Goal: Task Accomplishment & Management: Manage account settings

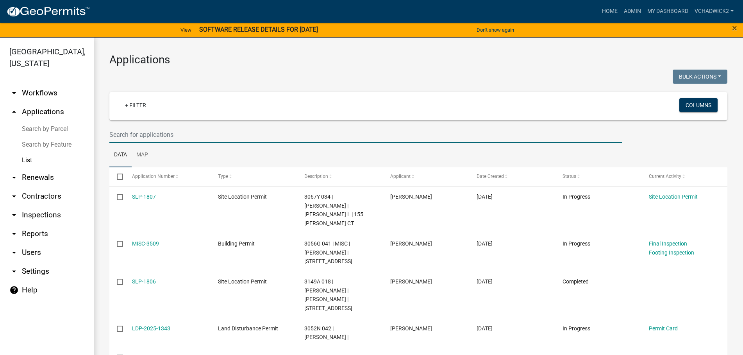
click at [153, 137] on input "text" at bounding box center [365, 135] width 513 height 16
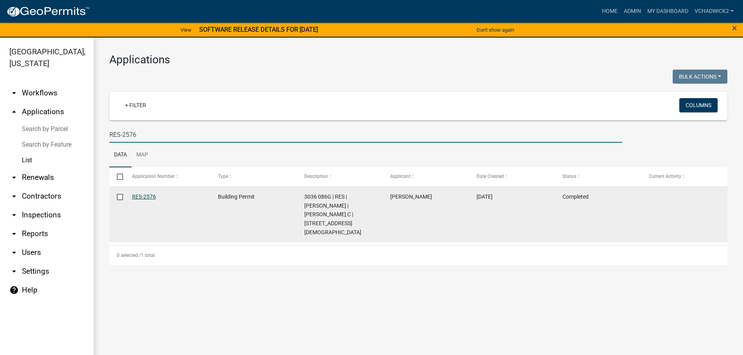
type input "RES-2576"
click at [143, 194] on link "RES-2576" at bounding box center [144, 196] width 24 height 6
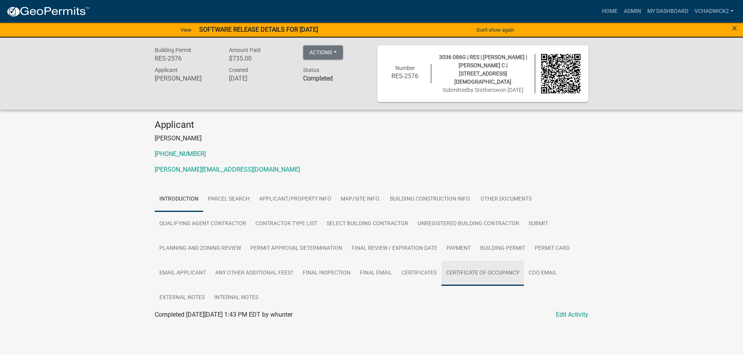
click at [472, 269] on link "Certificate of Occupancy" at bounding box center [482, 272] width 82 height 25
click at [196, 323] on link "Certificate of Occupancy" at bounding box center [189, 323] width 68 height 7
click at [422, 269] on link "Certificates" at bounding box center [419, 272] width 45 height 25
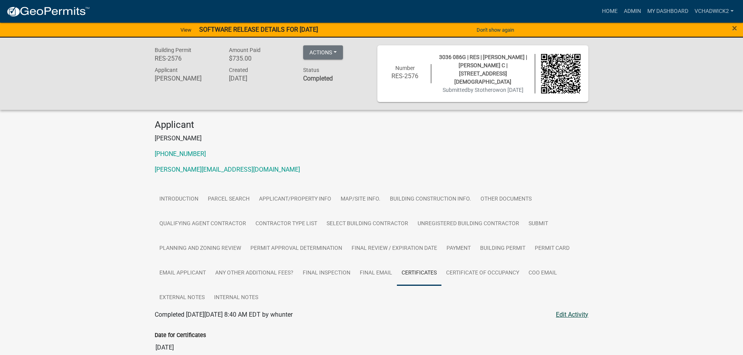
click at [564, 310] on link "Edit Activity" at bounding box center [572, 314] width 32 height 9
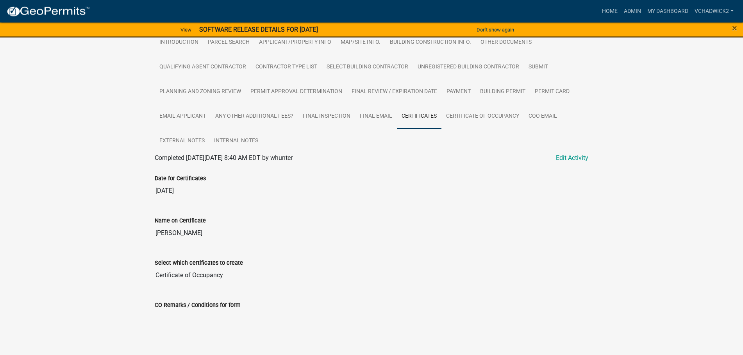
scroll to position [159, 0]
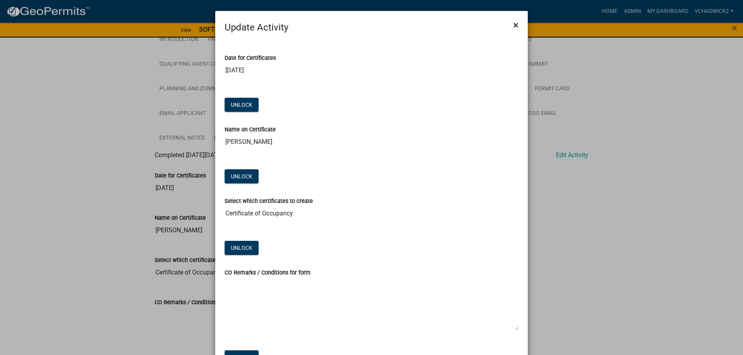
click at [517, 25] on span "×" at bounding box center [515, 25] width 5 height 11
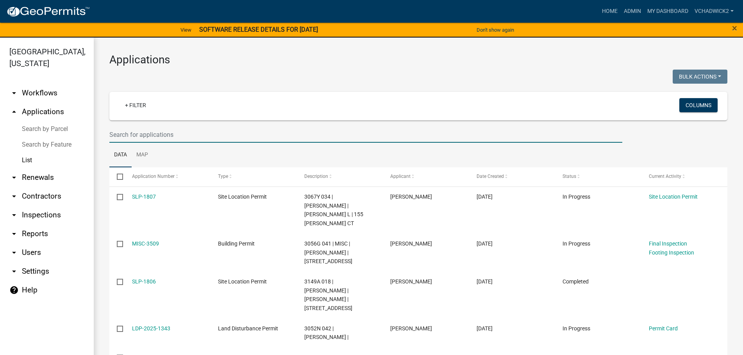
click at [128, 132] on input "text" at bounding box center [365, 135] width 513 height 16
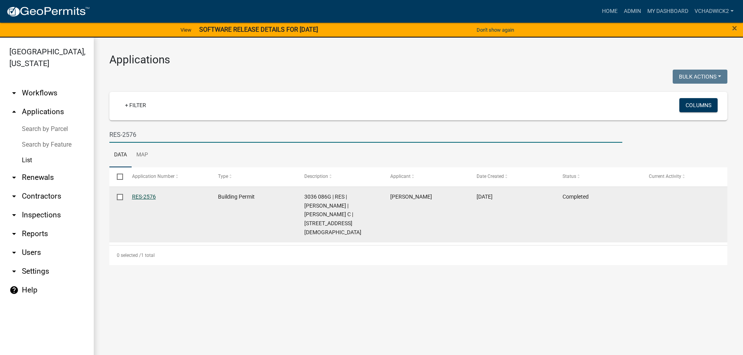
type input "RES-2576"
click at [143, 194] on link "RES-2576" at bounding box center [144, 196] width 24 height 6
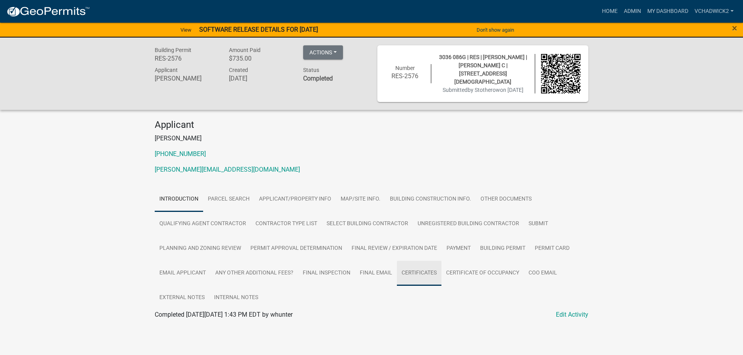
click at [428, 269] on link "Certificates" at bounding box center [419, 272] width 45 height 25
click at [565, 312] on link "Edit Activity" at bounding box center [572, 314] width 32 height 9
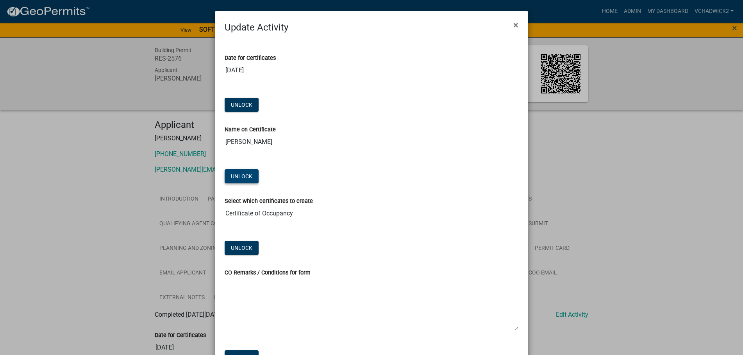
click at [237, 176] on button "Unlock" at bounding box center [242, 176] width 34 height 14
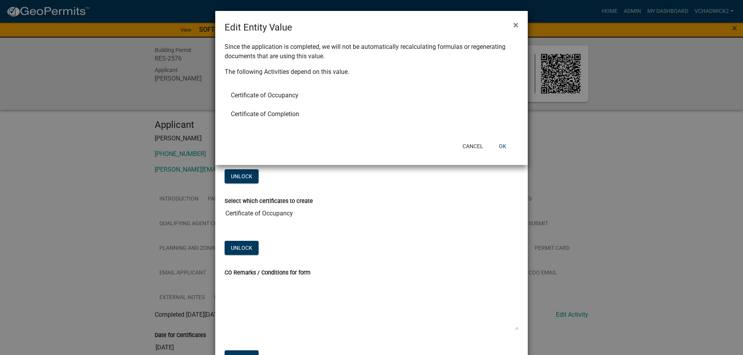
click at [249, 114] on li "Certificate of Completion" at bounding box center [372, 114] width 294 height 19
click at [268, 93] on li "Certificate of Occupancy" at bounding box center [372, 95] width 294 height 19
click at [505, 146] on button "OK" at bounding box center [502, 146] width 20 height 14
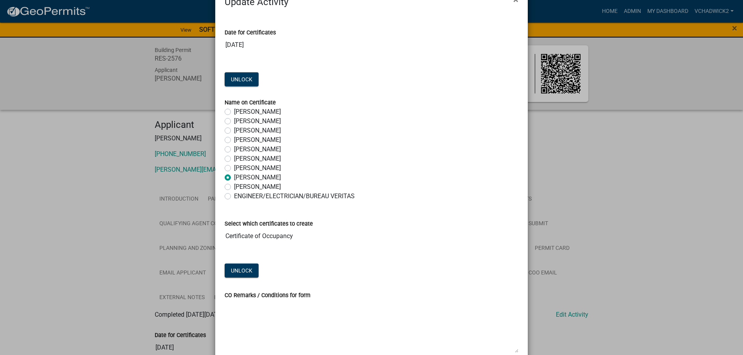
scroll to position [45, 0]
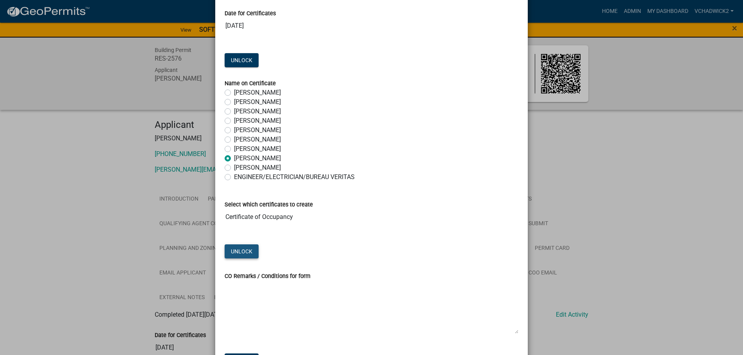
click at [241, 249] on button "Unlock" at bounding box center [242, 251] width 34 height 14
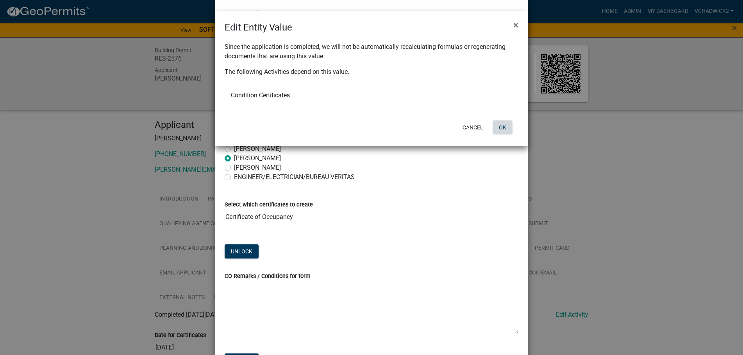
click at [499, 125] on button "OK" at bounding box center [502, 127] width 20 height 14
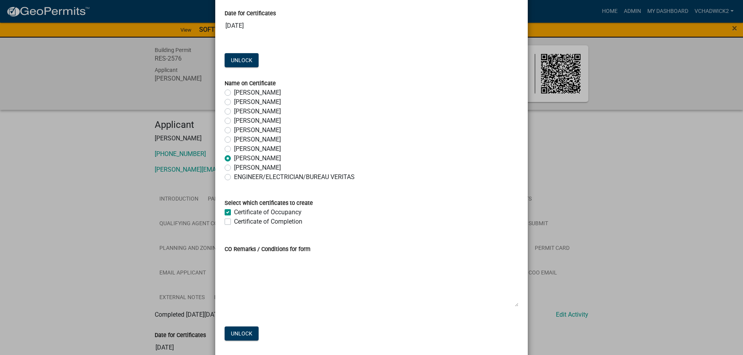
click at [234, 220] on label "Certificate of Completion" at bounding box center [268, 221] width 68 height 9
click at [234, 220] on input "Certificate of Completion" at bounding box center [236, 219] width 5 height 5
checkbox input "true"
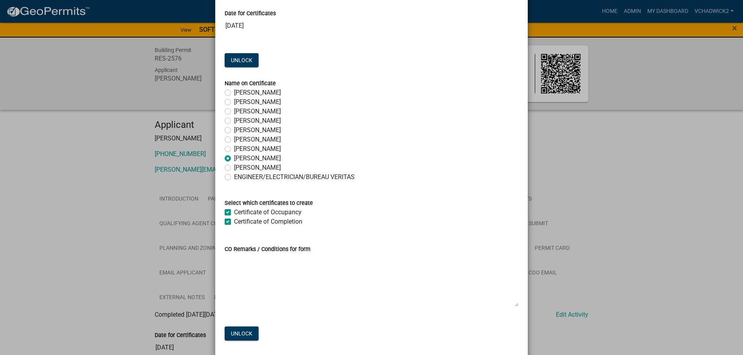
click at [234, 212] on label "Certificate of Occupancy" at bounding box center [268, 211] width 68 height 9
click at [234, 212] on input "Certificate of Occupancy" at bounding box center [236, 209] width 5 height 5
checkbox input "false"
checkbox input "true"
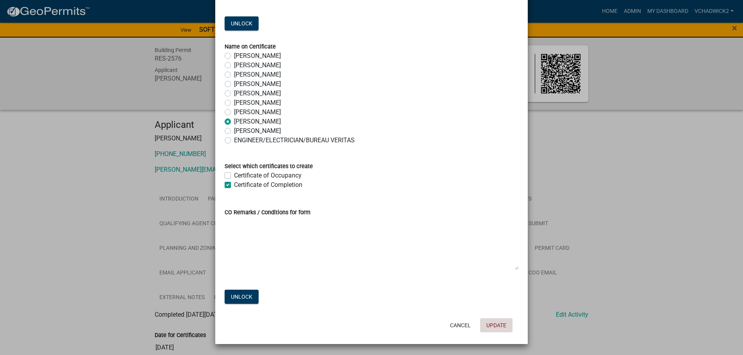
click at [496, 326] on button "Update" at bounding box center [496, 325] width 32 height 14
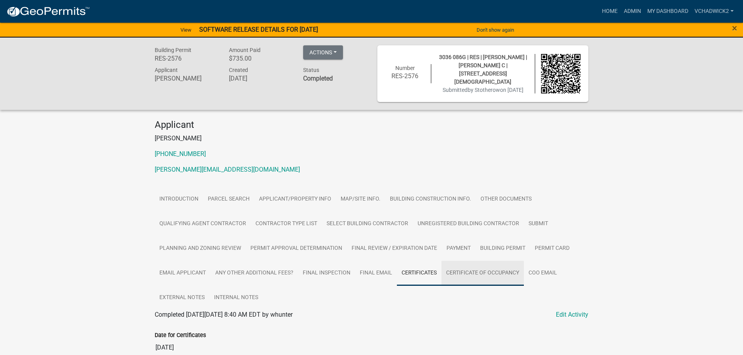
click at [460, 272] on link "Certificate of Occupancy" at bounding box center [482, 272] width 82 height 25
click at [417, 270] on link "Certificates" at bounding box center [419, 272] width 45 height 25
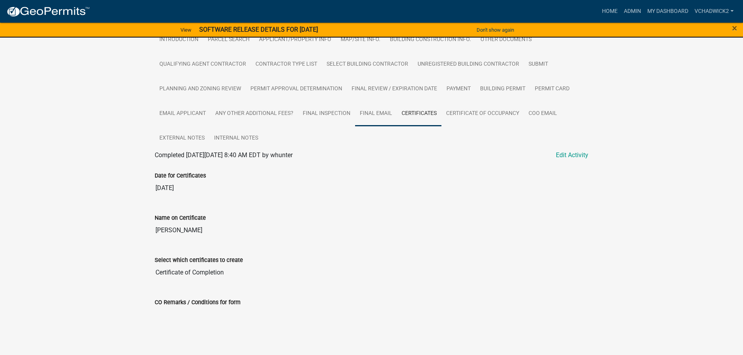
scroll to position [199, 0]
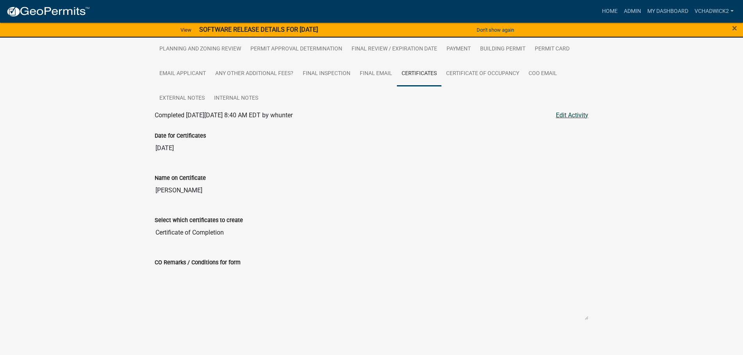
click at [560, 116] on link "Edit Activity" at bounding box center [572, 115] width 32 height 9
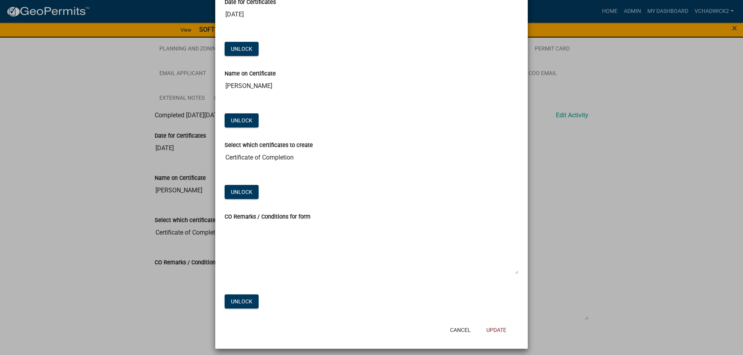
scroll to position [61, 0]
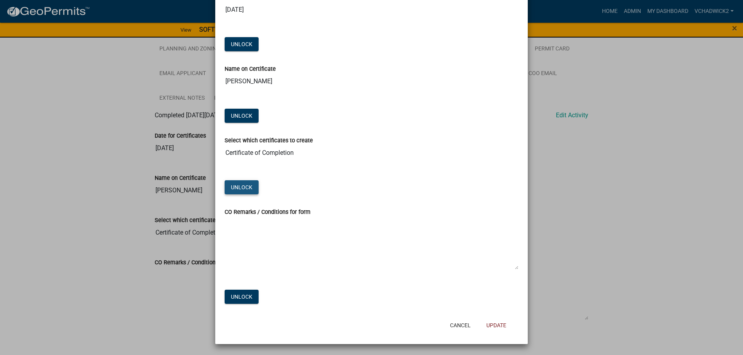
click at [230, 187] on button "Unlock" at bounding box center [242, 187] width 34 height 14
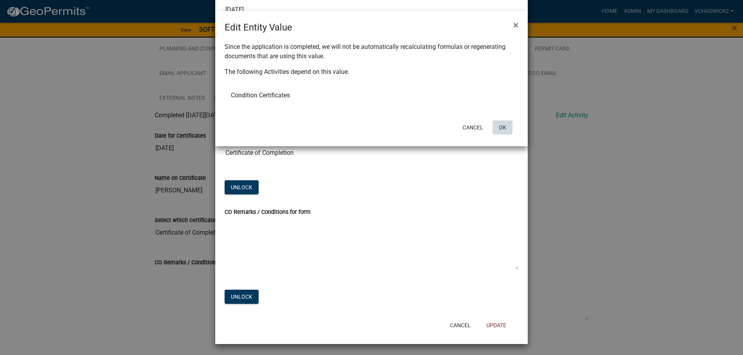
click at [502, 128] on button "OK" at bounding box center [502, 127] width 20 height 14
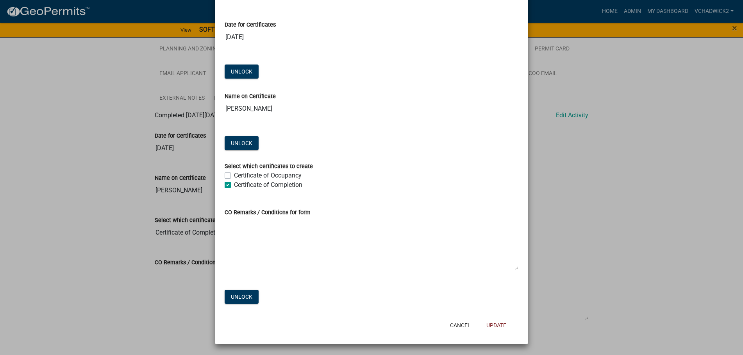
click at [234, 184] on label "Certificate of Completion" at bounding box center [268, 184] width 68 height 9
click at [234, 184] on input "Certificate of Completion" at bounding box center [236, 182] width 5 height 5
checkbox input "false"
click at [234, 184] on label "Certificate of Completion" at bounding box center [268, 184] width 68 height 9
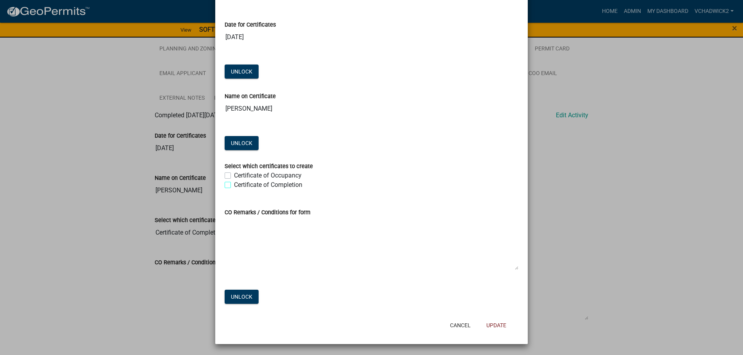
click at [234, 184] on input "Certificate of Completion" at bounding box center [236, 182] width 5 height 5
checkbox input "true"
checkbox input "false"
checkbox input "true"
click at [491, 324] on button "Update" at bounding box center [496, 325] width 32 height 14
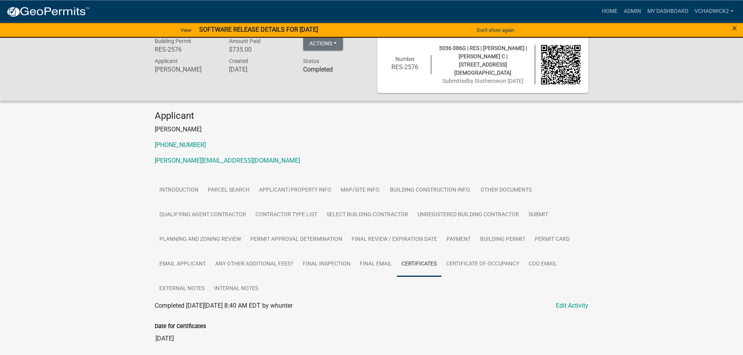
scroll to position [0, 0]
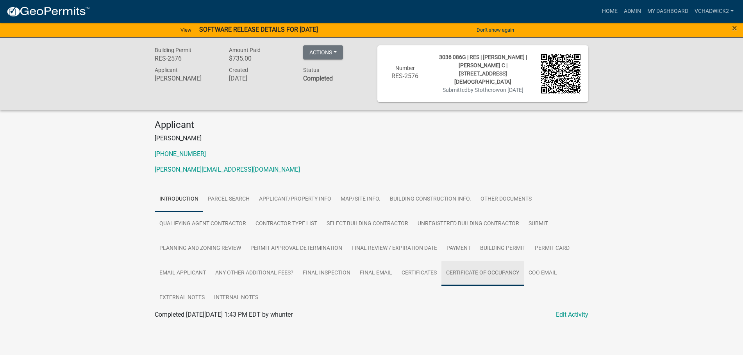
click at [468, 273] on link "Certificate of Occupancy" at bounding box center [482, 272] width 82 height 25
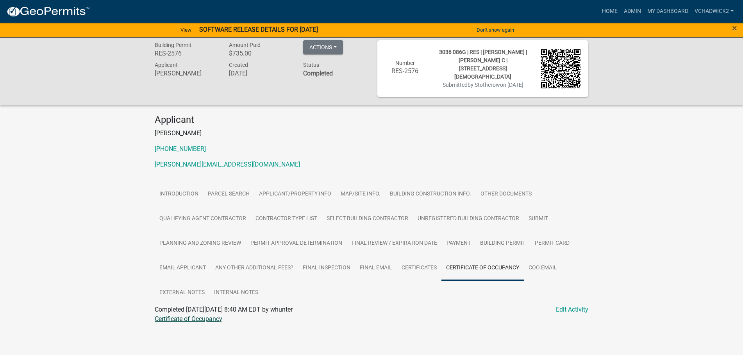
click at [193, 318] on link "Certificate of Occupancy" at bounding box center [189, 318] width 68 height 7
click at [423, 267] on link "Certificates" at bounding box center [419, 267] width 45 height 25
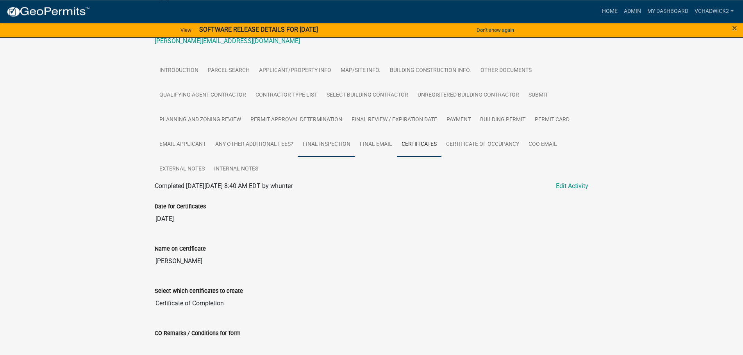
scroll to position [159, 0]
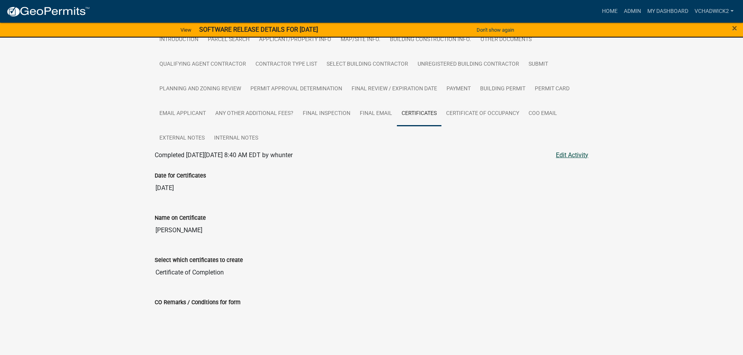
click at [580, 155] on link "Edit Activity" at bounding box center [572, 154] width 32 height 9
click at [571, 155] on link "Edit Activity" at bounding box center [572, 154] width 32 height 9
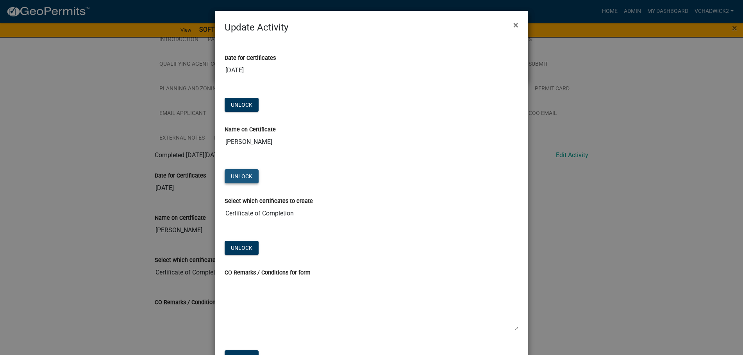
click at [243, 174] on button "Unlock" at bounding box center [242, 176] width 34 height 14
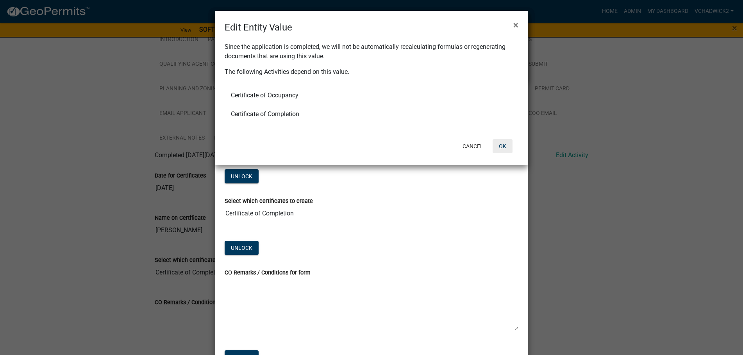
click at [506, 146] on button "OK" at bounding box center [502, 146] width 20 height 14
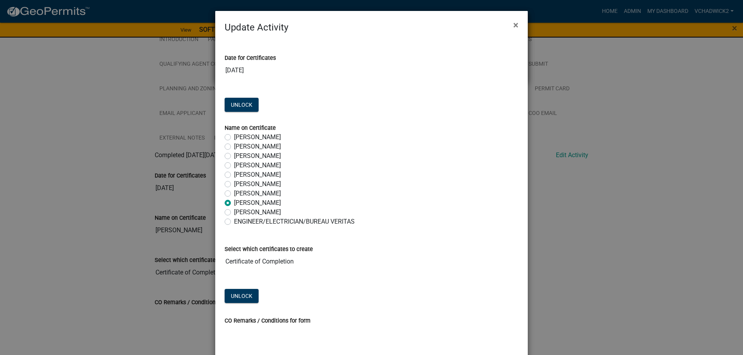
click at [234, 166] on label "Joe Bouhl" at bounding box center [257, 165] width 47 height 9
click at [234, 166] on input "Joe Bouhl" at bounding box center [236, 163] width 5 height 5
radio input "true"
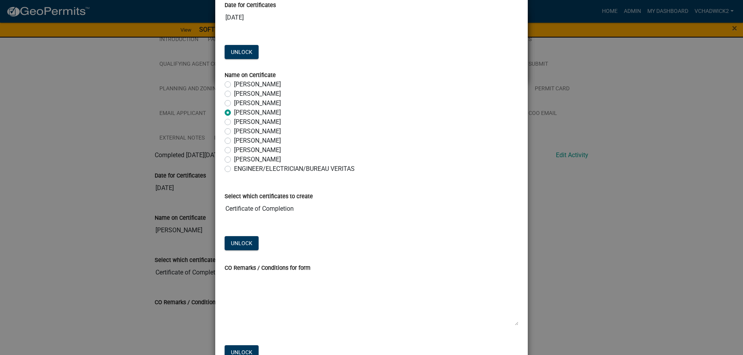
scroll to position [89, 0]
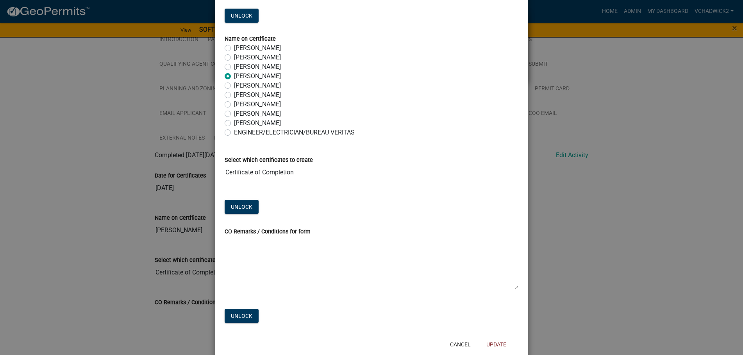
click at [234, 113] on label "[PERSON_NAME]" at bounding box center [257, 113] width 47 height 9
click at [234, 113] on input "[PERSON_NAME]" at bounding box center [236, 111] width 5 height 5
radio input "true"
click at [231, 204] on button "Unlock" at bounding box center [242, 207] width 34 height 14
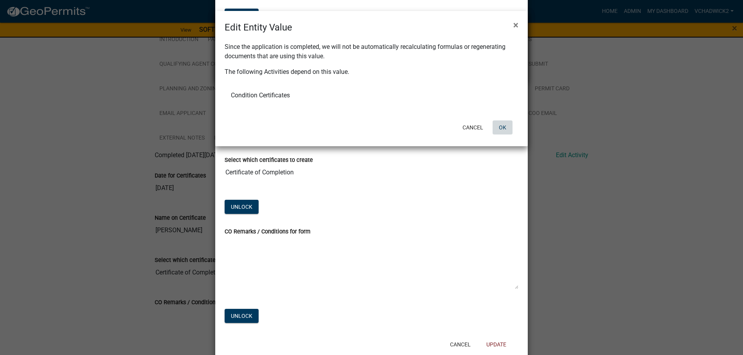
click at [507, 127] on button "OK" at bounding box center [502, 127] width 20 height 14
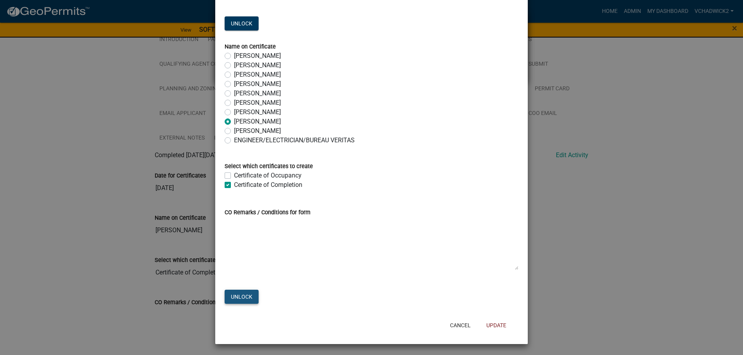
click at [236, 296] on button "Unlock" at bounding box center [242, 296] width 34 height 14
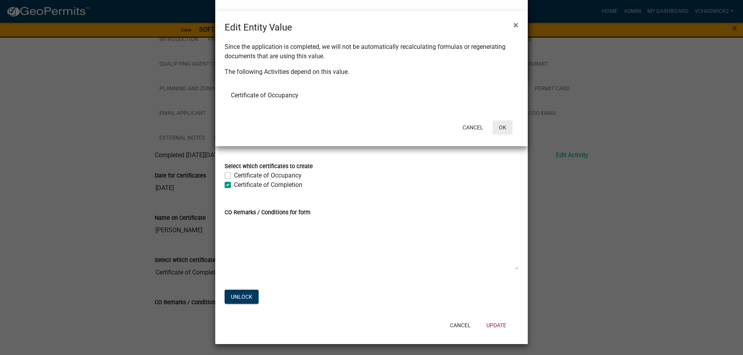
click at [504, 125] on button "OK" at bounding box center [502, 127] width 20 height 14
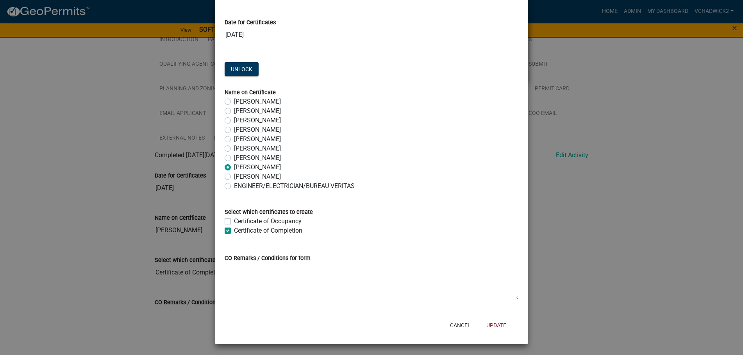
scroll to position [36, 0]
click at [498, 323] on button "Update" at bounding box center [496, 325] width 32 height 14
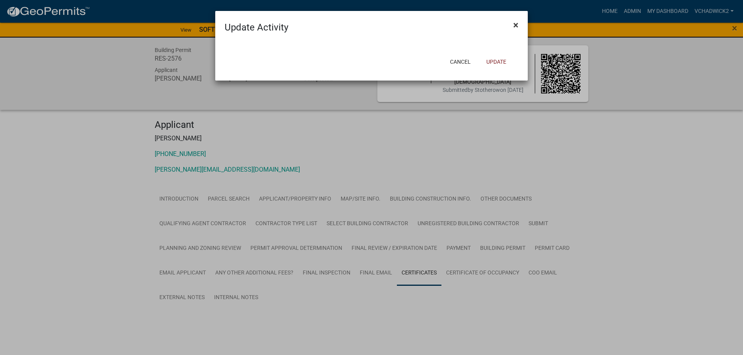
scroll to position [0, 0]
click at [496, 61] on button "Update" at bounding box center [496, 62] width 32 height 14
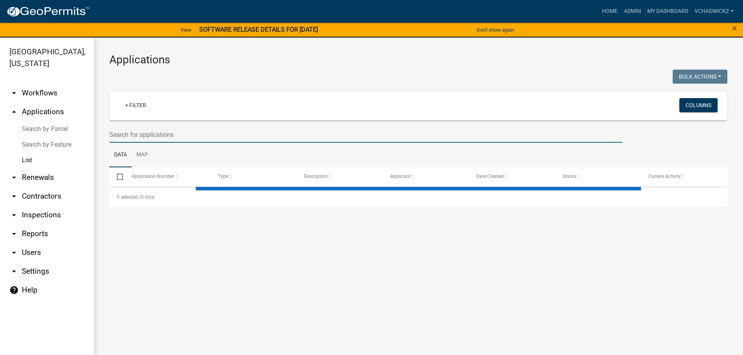
click at [166, 132] on input "text" at bounding box center [365, 135] width 513 height 16
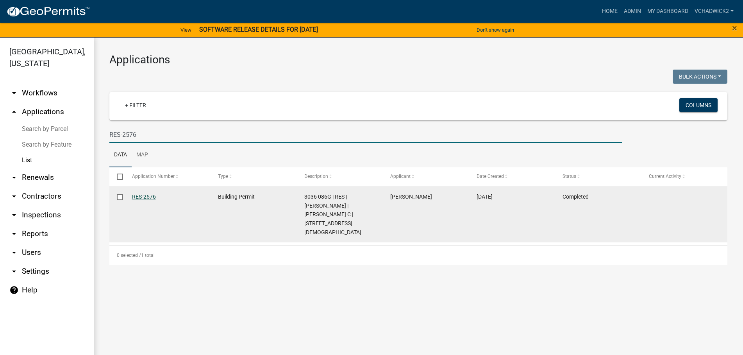
type input "RES-2576"
click at [144, 197] on link "RES-2576" at bounding box center [144, 196] width 24 height 6
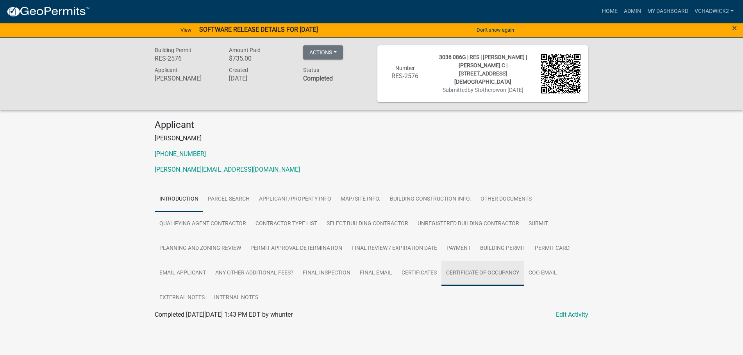
click at [474, 266] on link "Certificate of Occupancy" at bounding box center [482, 272] width 82 height 25
click at [428, 269] on link "Certificates" at bounding box center [419, 272] width 45 height 25
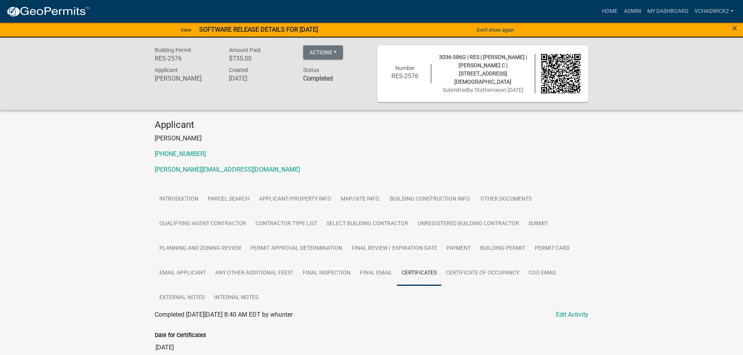
scroll to position [199, 0]
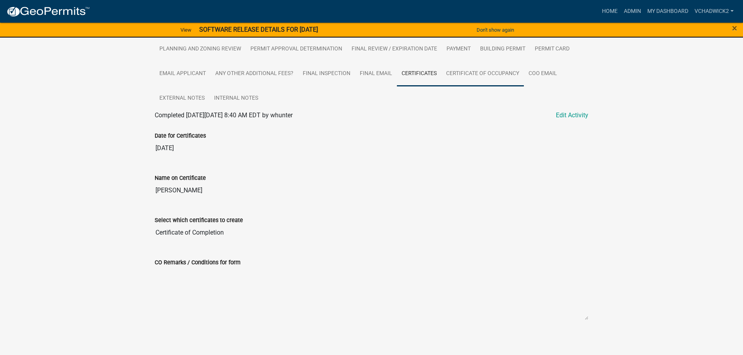
click at [479, 75] on link "Certificate of Occupancy" at bounding box center [482, 73] width 82 height 25
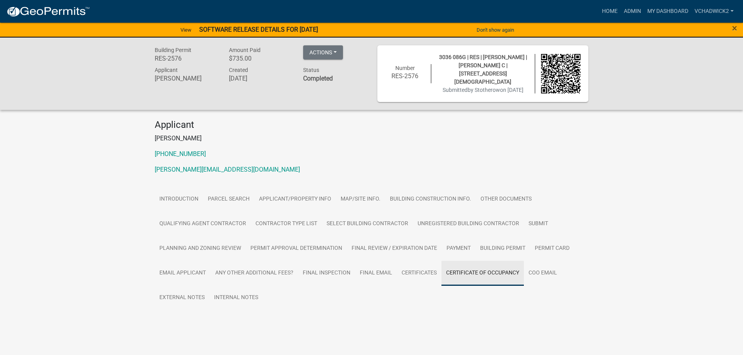
scroll to position [0, 0]
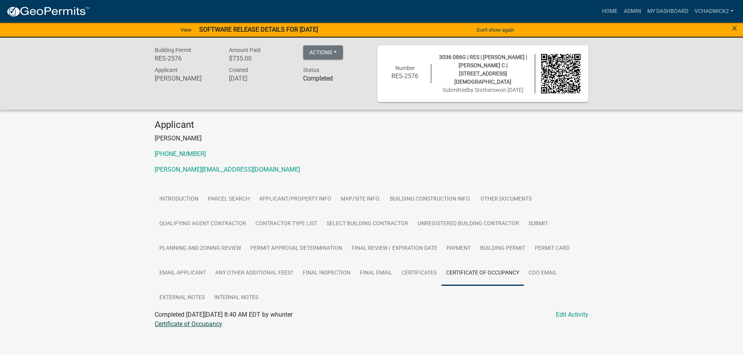
click at [187, 324] on link "Certificate of Occupancy" at bounding box center [189, 323] width 68 height 7
click at [570, 312] on link "Edit Activity" at bounding box center [572, 314] width 32 height 9
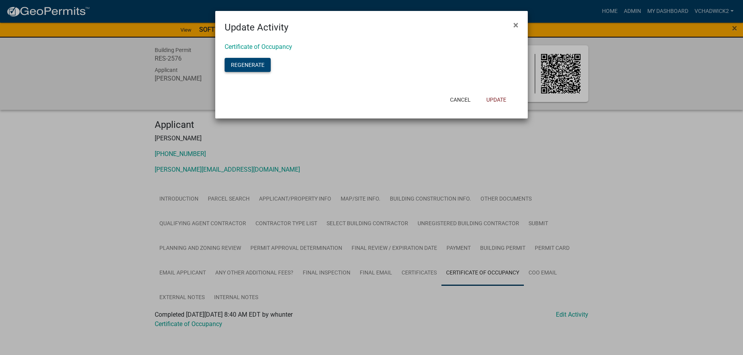
click at [244, 66] on button "Regenerate" at bounding box center [248, 65] width 46 height 14
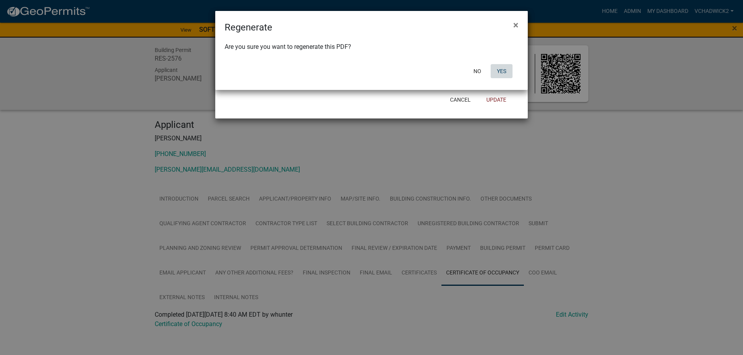
click at [502, 71] on button "Yes" at bounding box center [502, 71] width 22 height 14
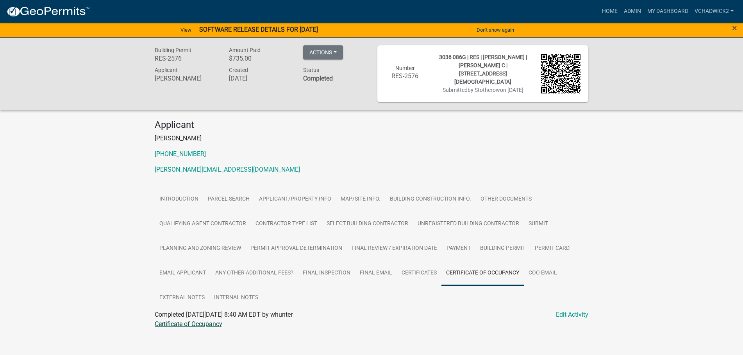
click at [209, 323] on link "Certificate of Occupancy" at bounding box center [189, 323] width 68 height 7
